Goal: Task Accomplishment & Management: Complete application form

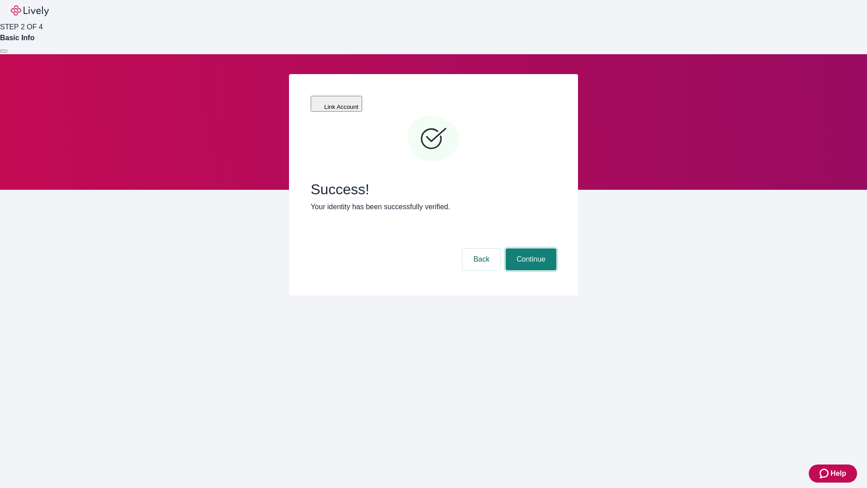
click at [530, 248] on button "Continue" at bounding box center [531, 259] width 51 height 22
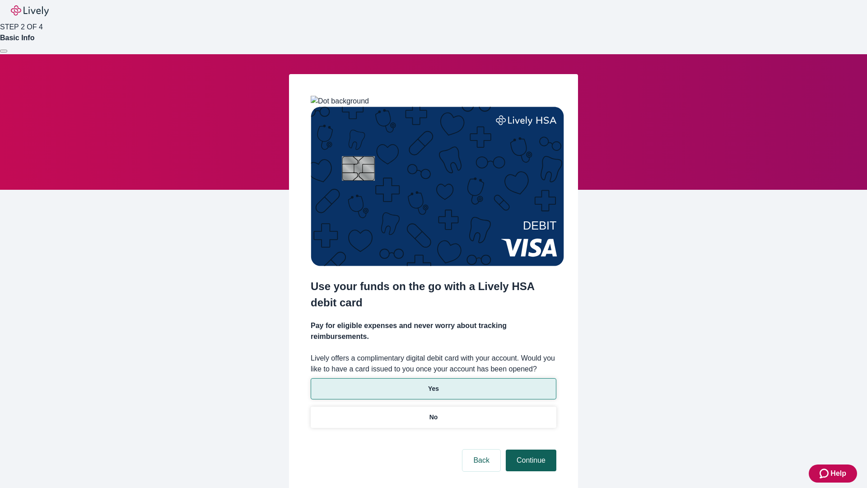
click at [433, 384] on p "Yes" at bounding box center [433, 388] width 11 height 9
click at [530, 449] on button "Continue" at bounding box center [531, 460] width 51 height 22
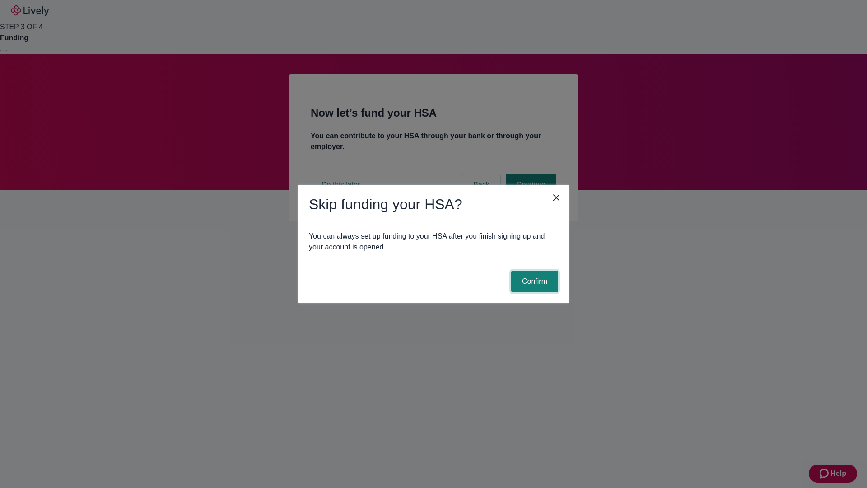
click at [533, 281] on button "Confirm" at bounding box center [534, 282] width 47 height 22
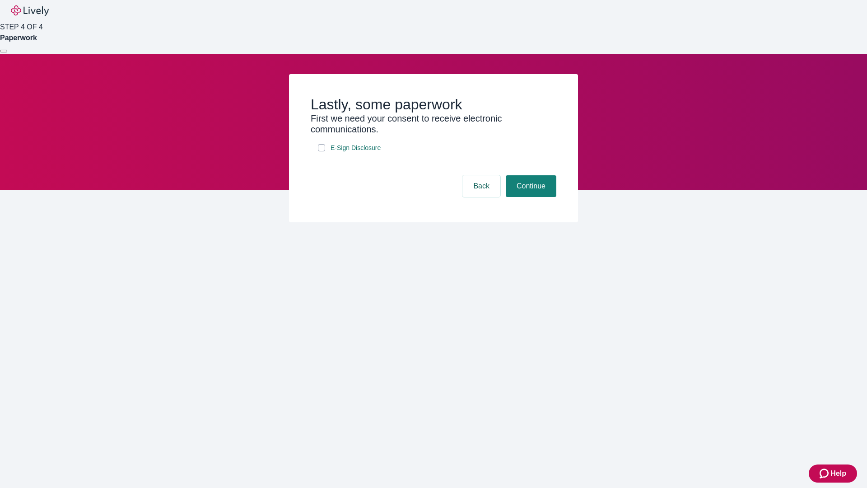
click at [322, 151] on input "E-Sign Disclosure" at bounding box center [321, 147] width 7 height 7
checkbox input "true"
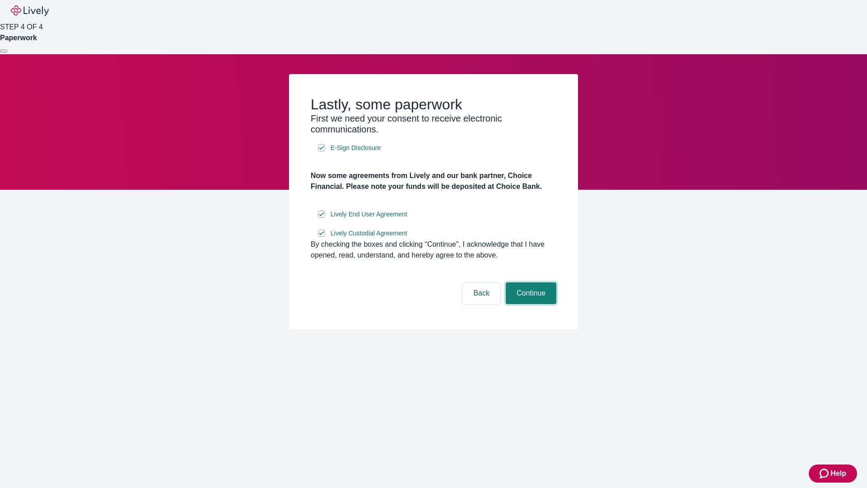
click at [530, 304] on button "Continue" at bounding box center [531, 293] width 51 height 22
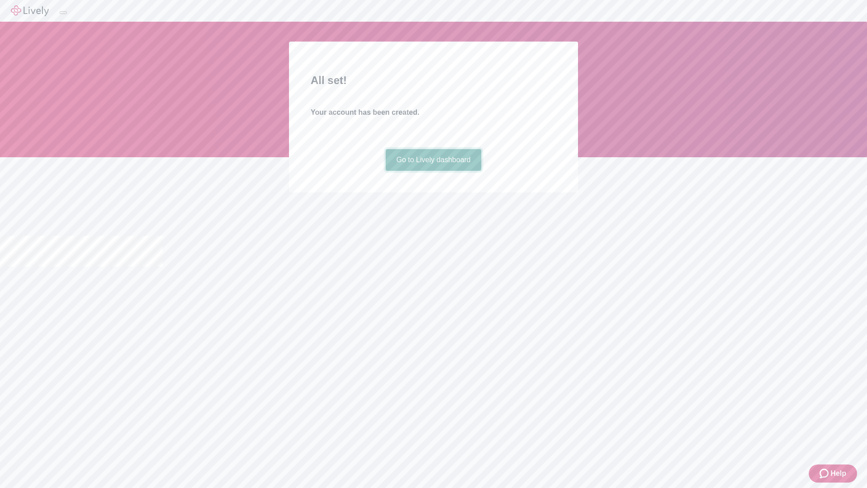
click at [433, 171] on link "Go to Lively dashboard" at bounding box center [434, 160] width 96 height 22
